Goal: Task Accomplishment & Management: Complete application form

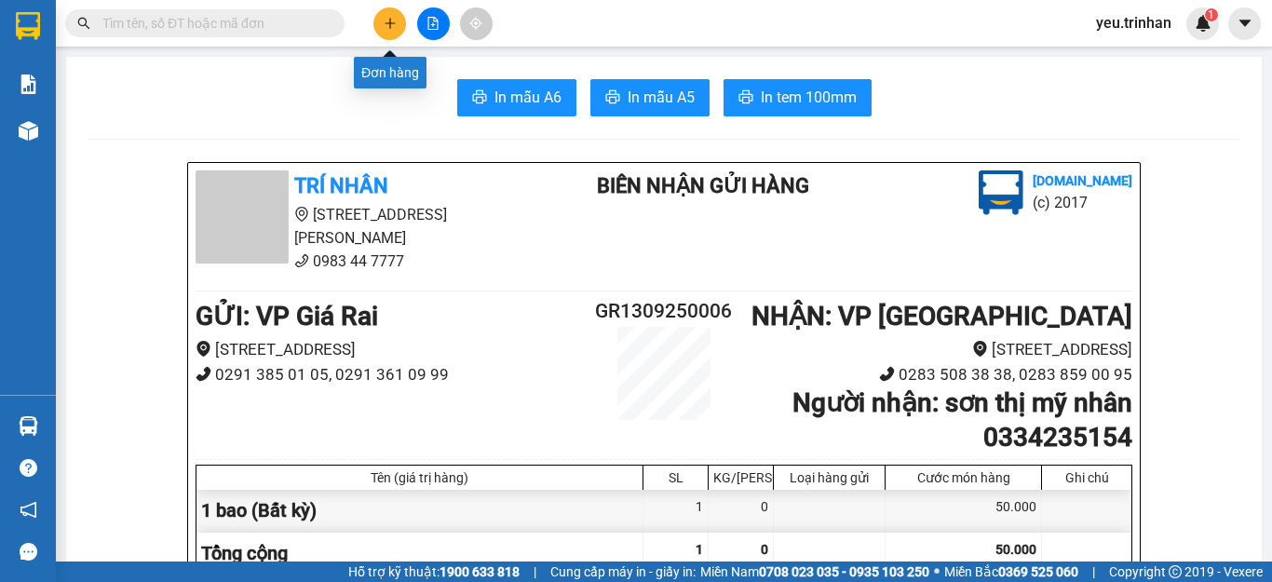
click at [380, 22] on button at bounding box center [390, 23] width 33 height 33
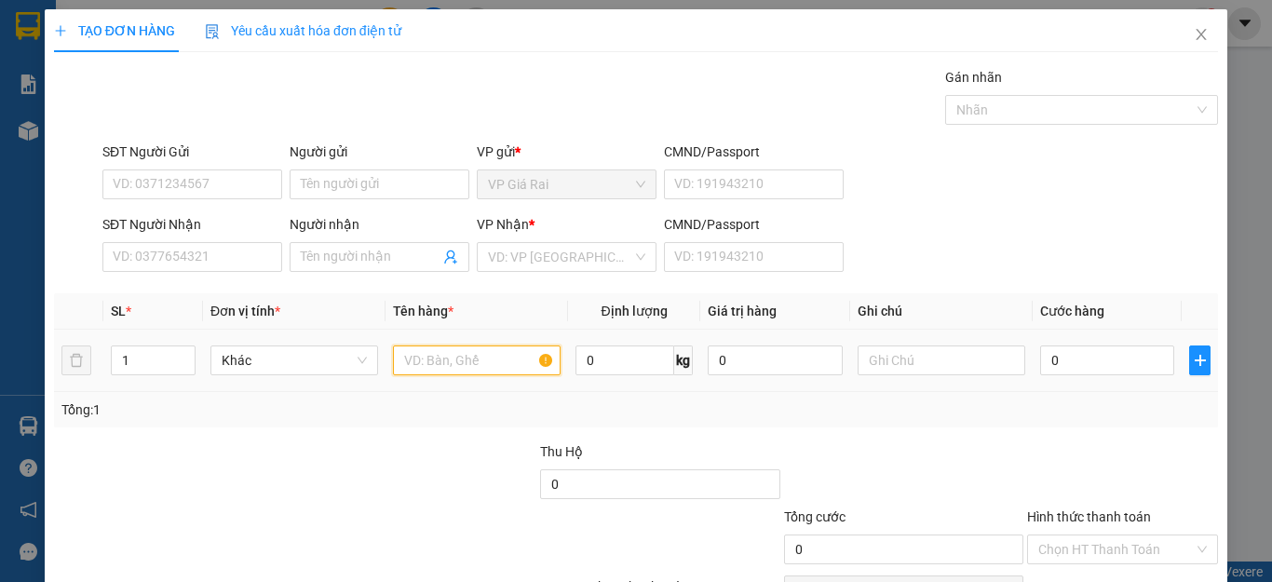
click at [415, 363] on input "text" at bounding box center [477, 361] width 168 height 30
type input "1 bì thư"
click at [1073, 356] on input "0" at bounding box center [1107, 361] width 134 height 30
type input "2"
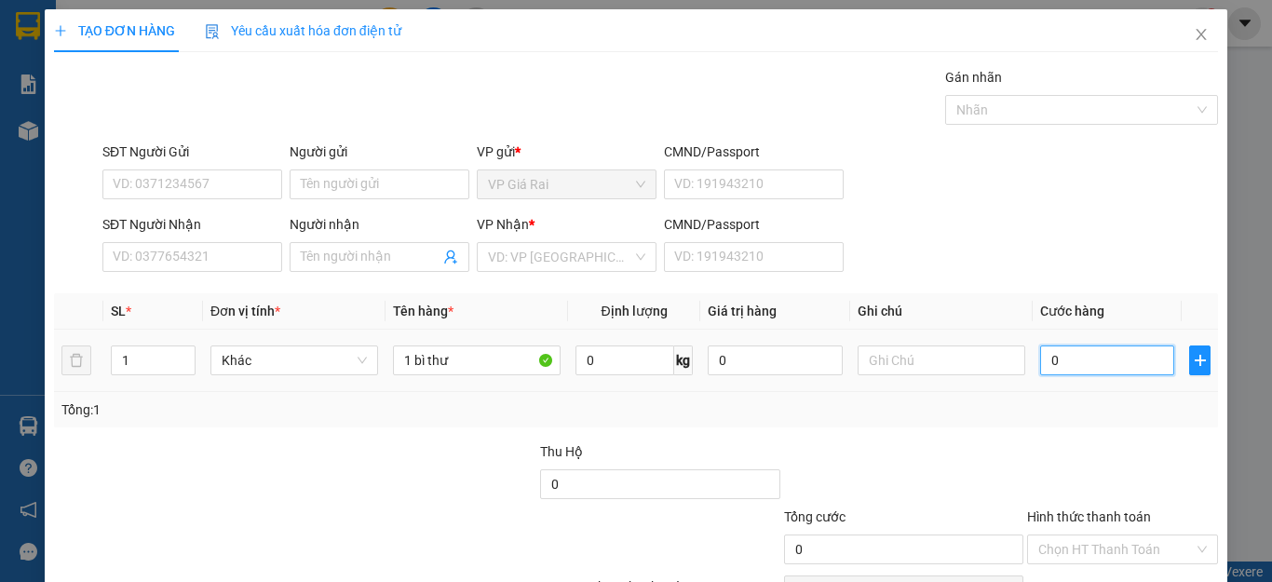
type input "2"
type input "20"
type input "20.000"
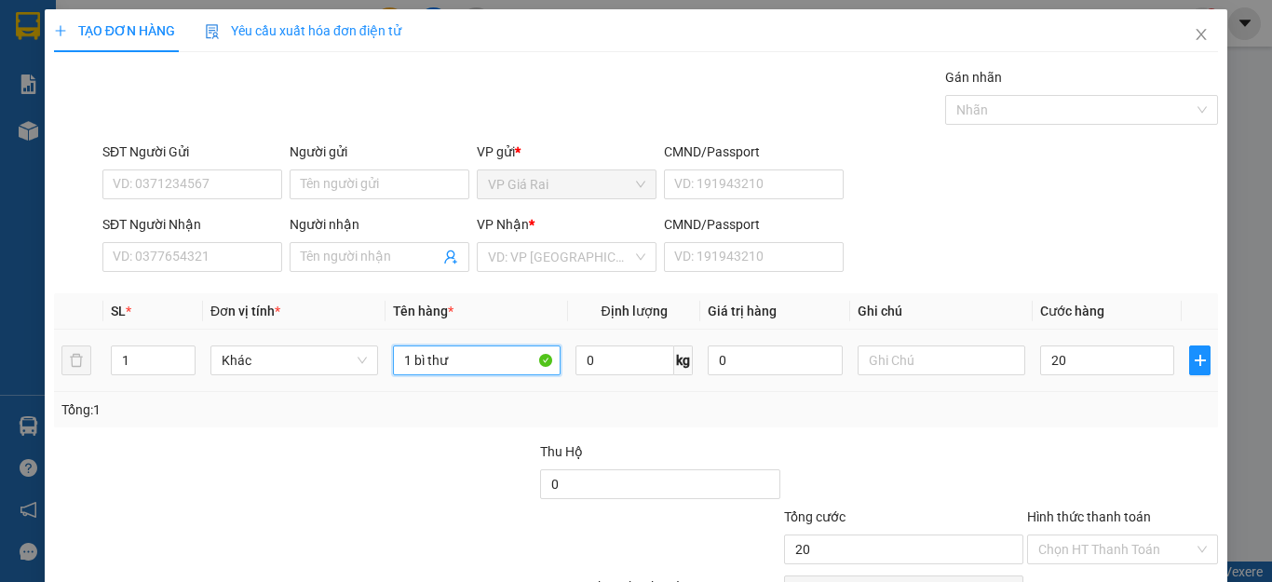
type input "20.000"
click at [476, 358] on input "1 bì thư" at bounding box center [477, 361] width 168 height 30
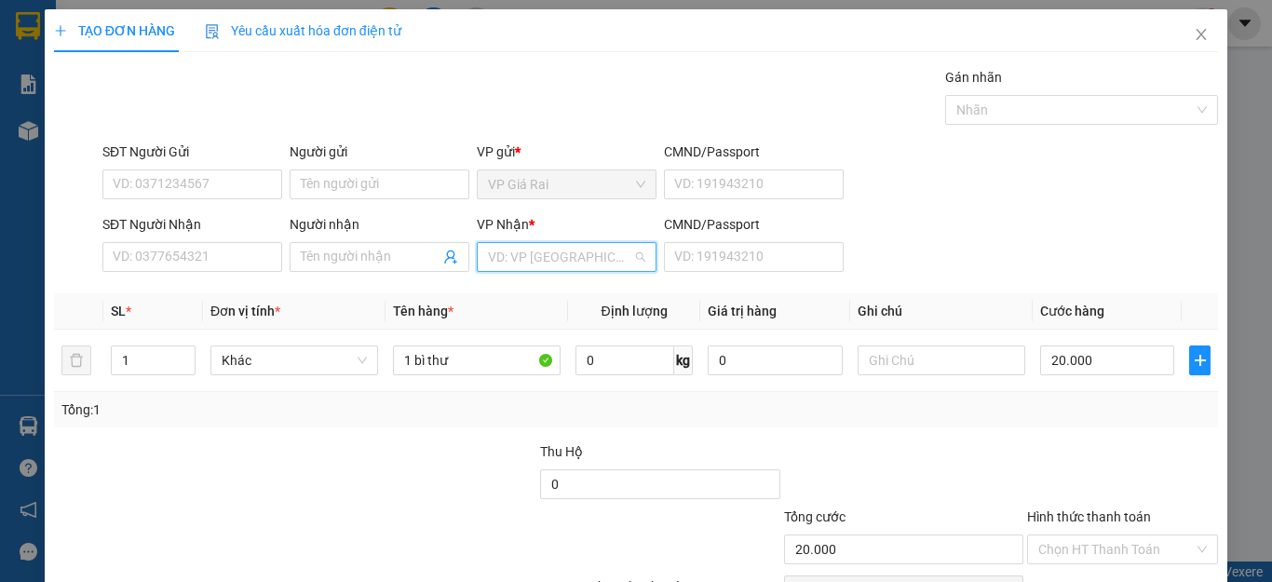
click at [576, 248] on input "search" at bounding box center [560, 257] width 144 height 28
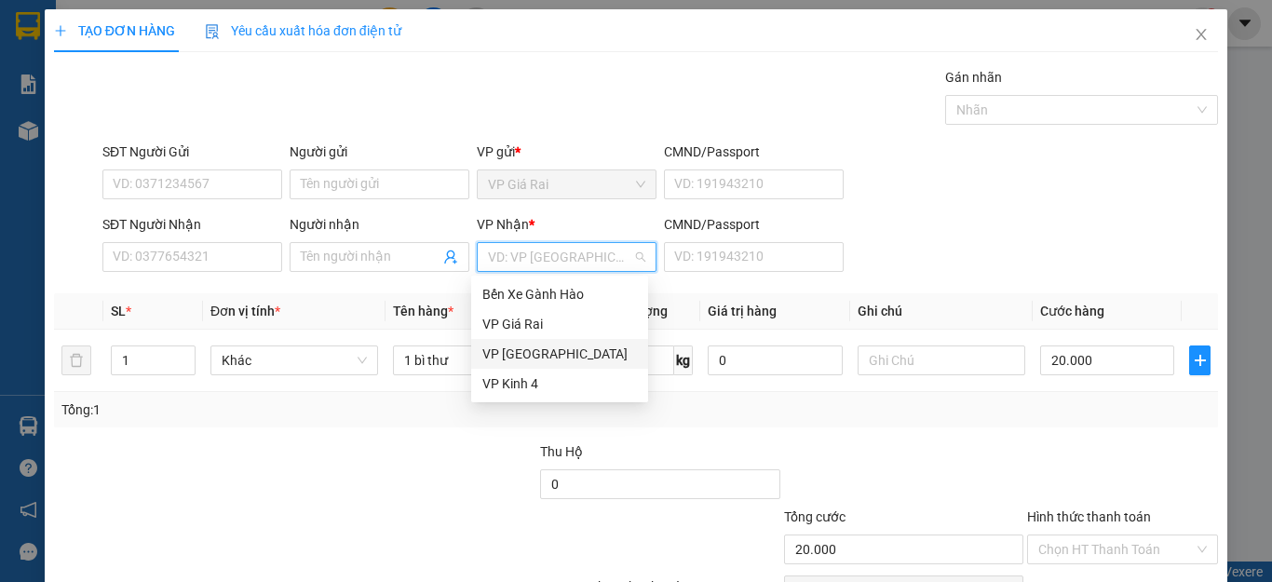
click at [499, 358] on div "VP [GEOGRAPHIC_DATA]" at bounding box center [560, 354] width 155 height 20
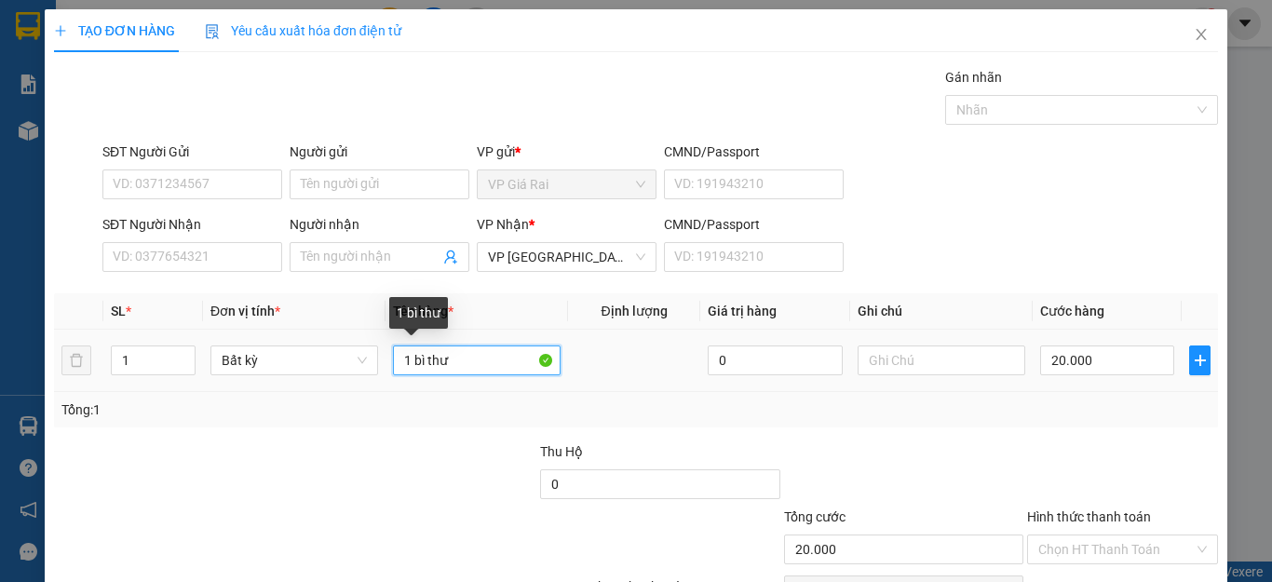
click at [474, 361] on input "1 bì thư" at bounding box center [477, 361] width 168 height 30
type input "1 bì thư GPLX"
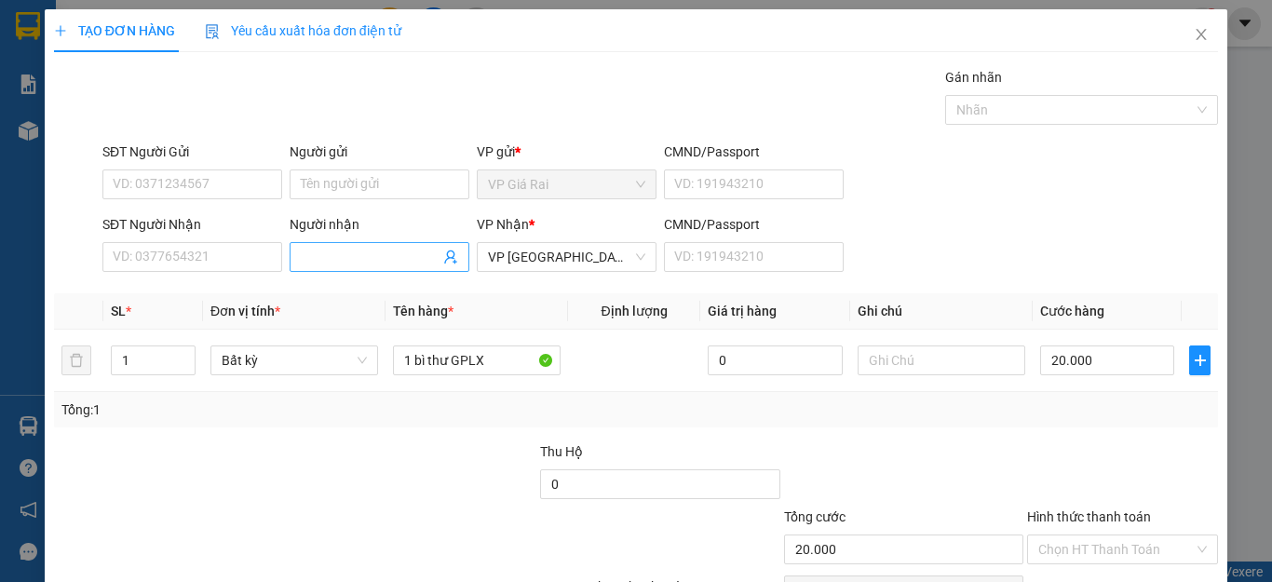
click at [334, 267] on span at bounding box center [380, 257] width 180 height 30
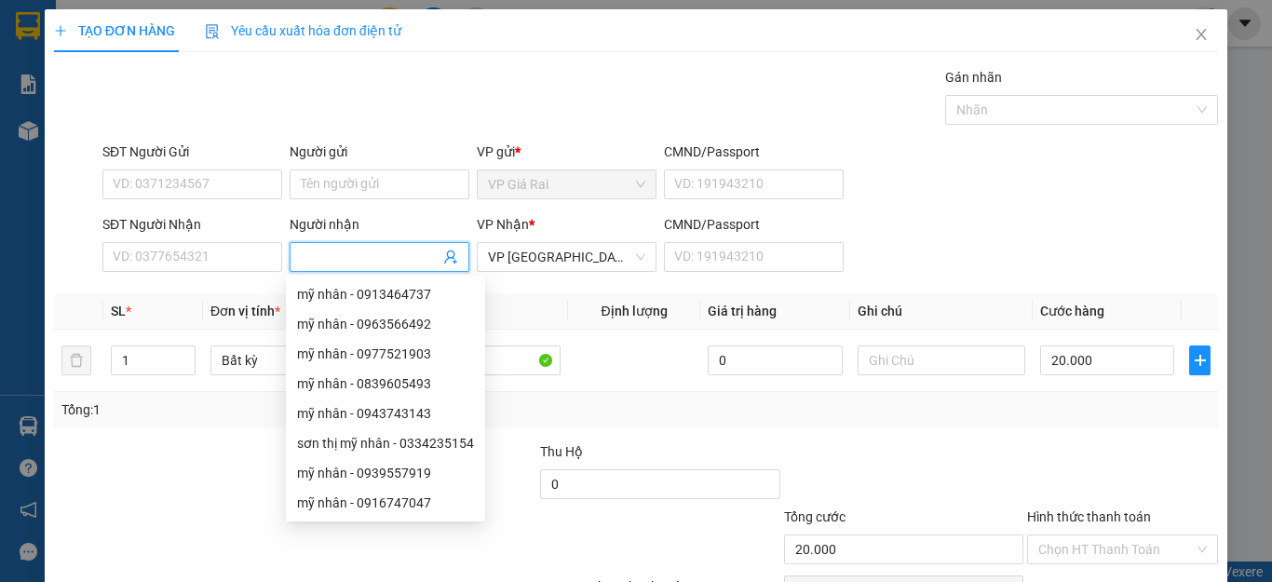
click at [319, 251] on input "Người nhận" at bounding box center [370, 257] width 139 height 20
click at [347, 255] on input "Người nhận" at bounding box center [370, 257] width 139 height 20
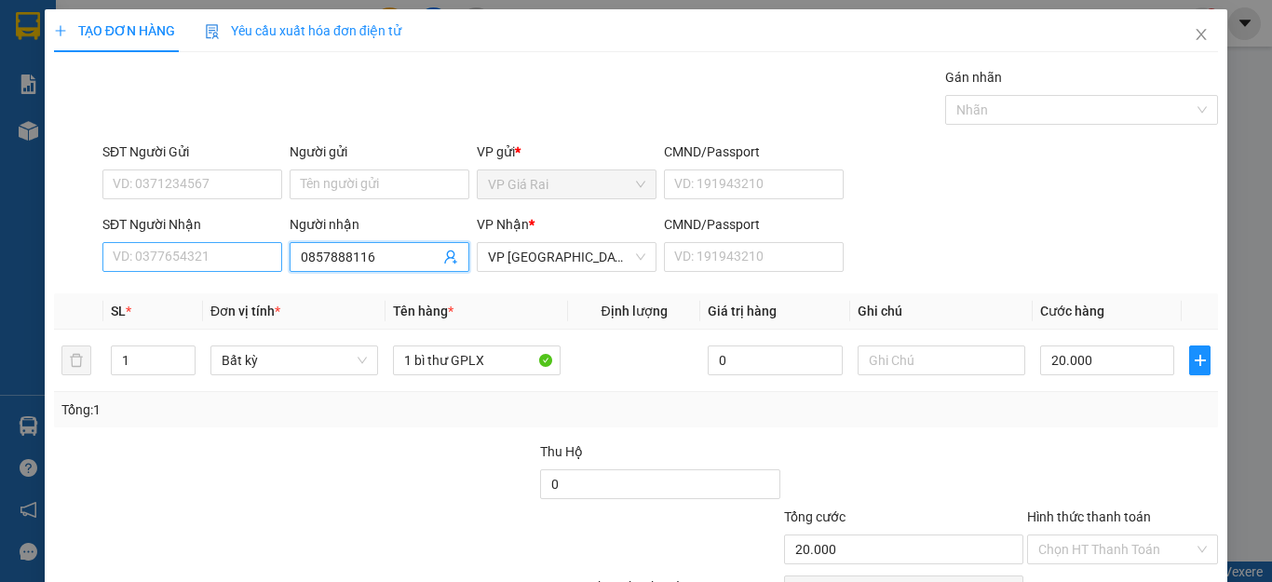
type input "0857888116"
click at [193, 252] on input "SĐT Người Nhận" at bounding box center [192, 257] width 180 height 30
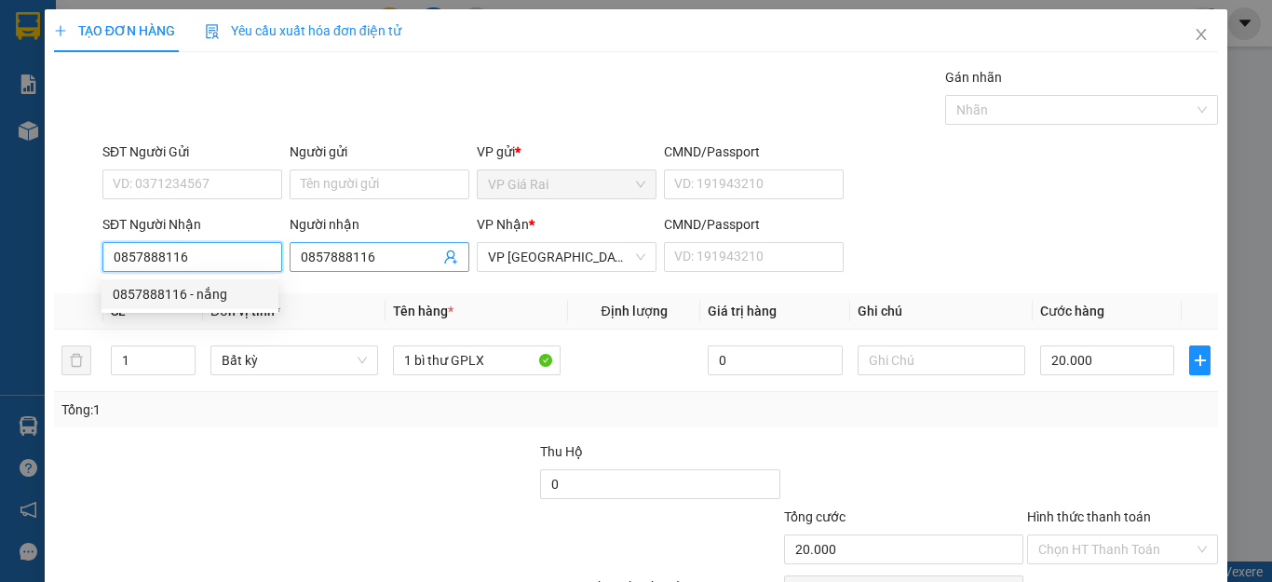
type input "0857888116"
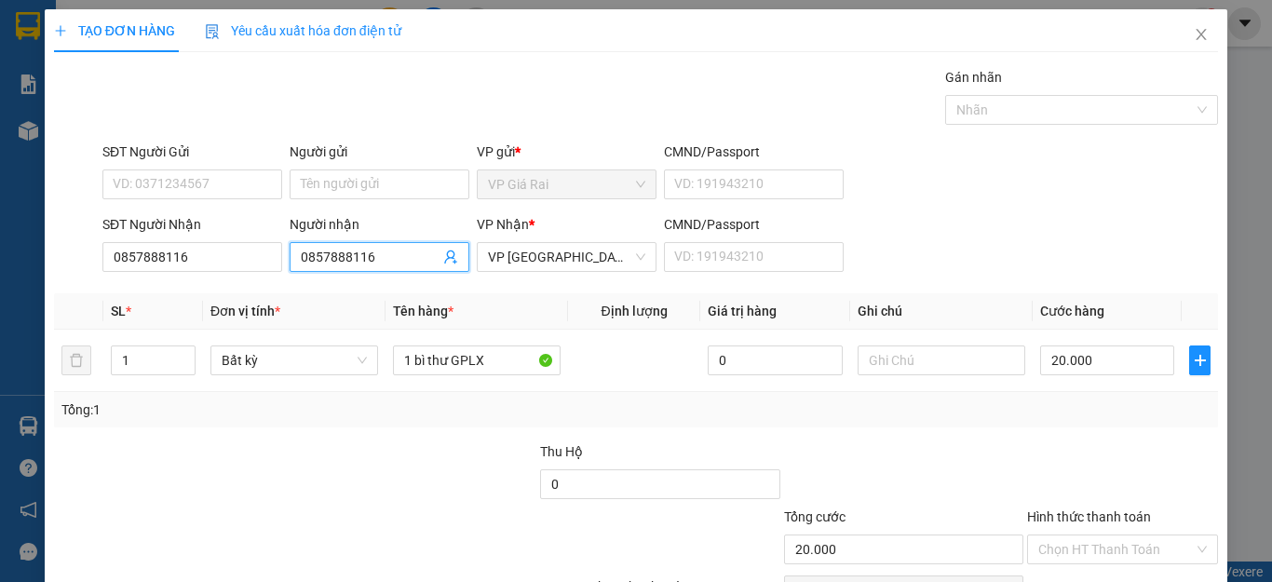
drag, startPoint x: 295, startPoint y: 263, endPoint x: 226, endPoint y: 279, distance: 70.7
click at [226, 279] on div "SĐT Người Nhận 0857888116 Người nhận 0857888116 0857888116 VP Nhận * VP [GEOGRA…" at bounding box center [660, 246] width 1123 height 65
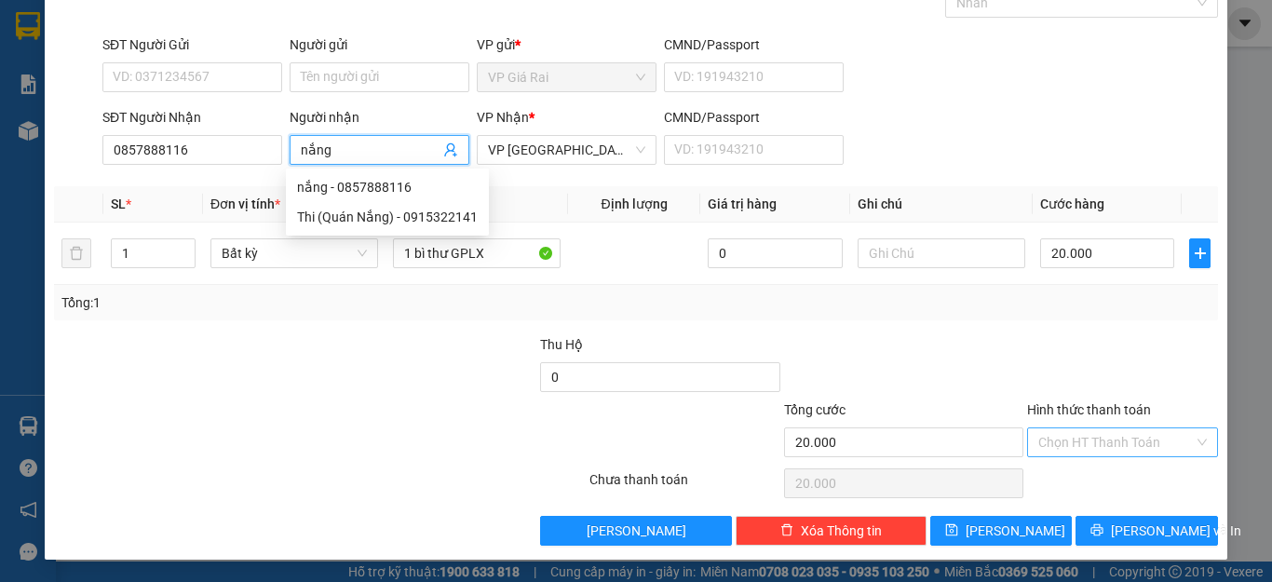
type input "nắng"
click at [1088, 452] on input "Hình thức thanh toán" at bounding box center [1117, 442] width 156 height 28
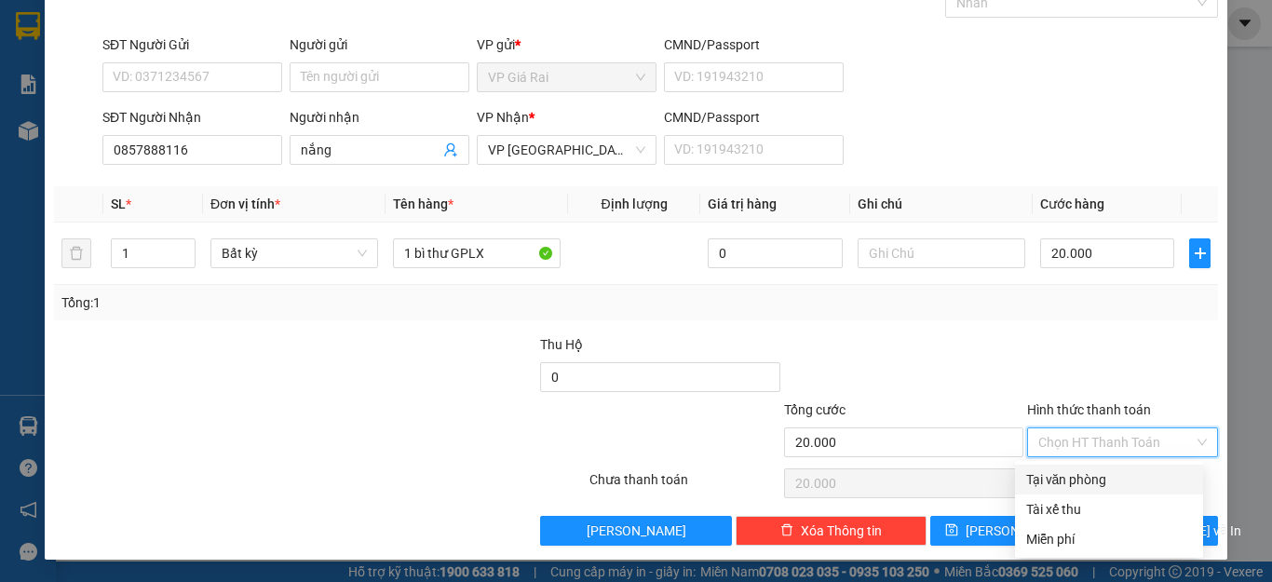
click at [1095, 475] on div "Tại văn phòng" at bounding box center [1110, 479] width 166 height 20
type input "0"
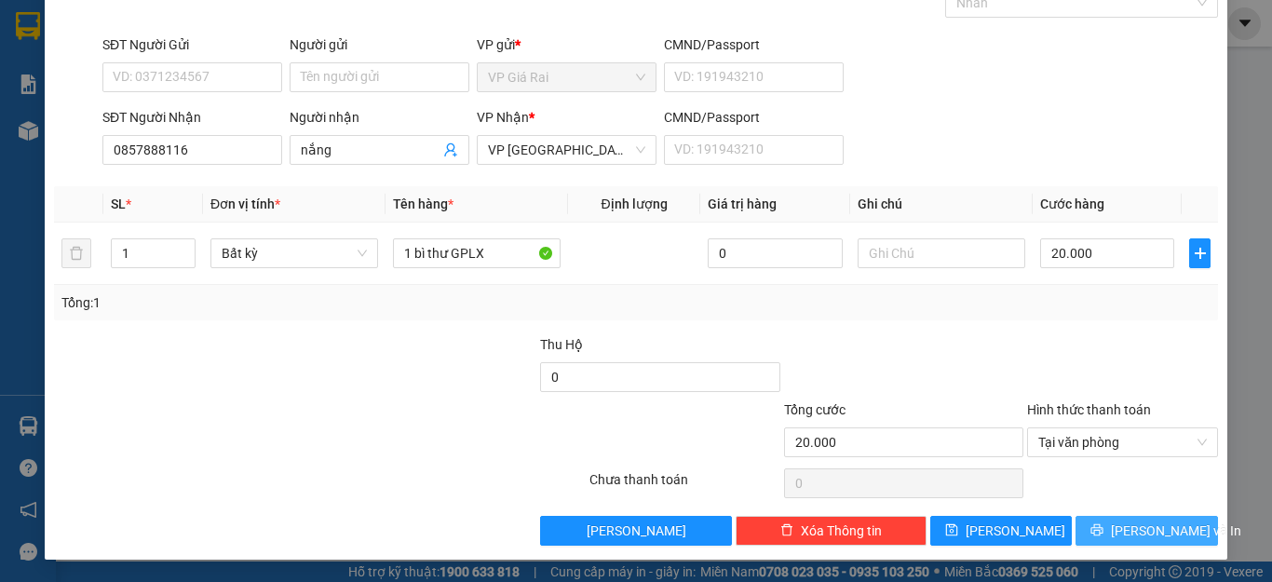
click at [1122, 530] on span "[PERSON_NAME] và In" at bounding box center [1176, 531] width 130 height 20
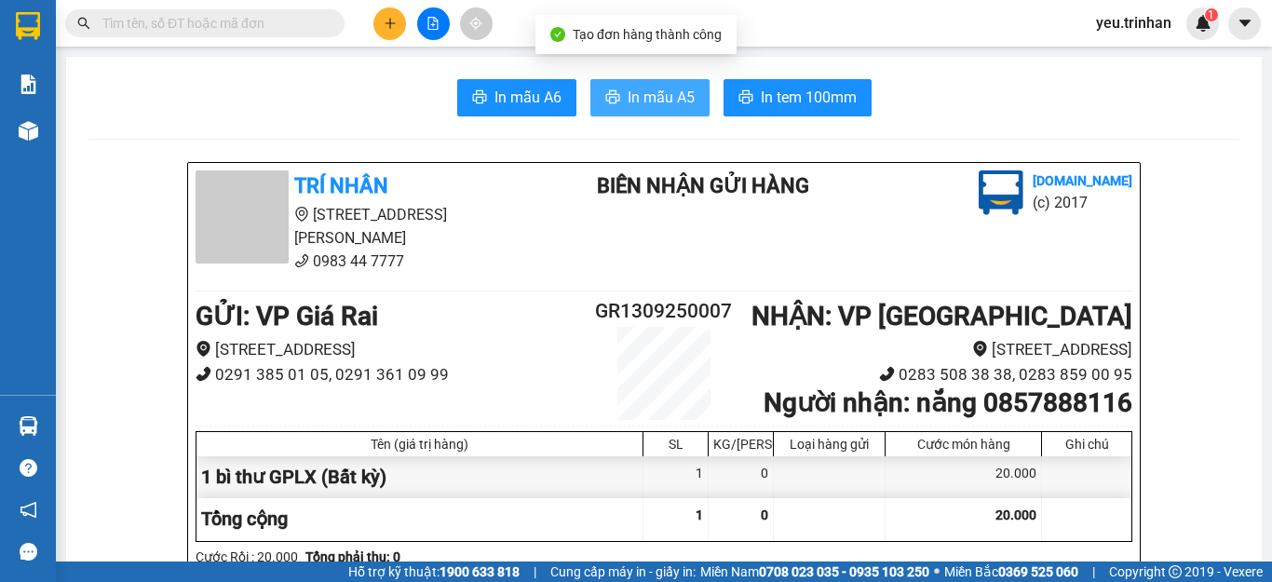
click at [614, 100] on button "In mẫu A5" at bounding box center [650, 97] width 119 height 37
